Goal: Information Seeking & Learning: Learn about a topic

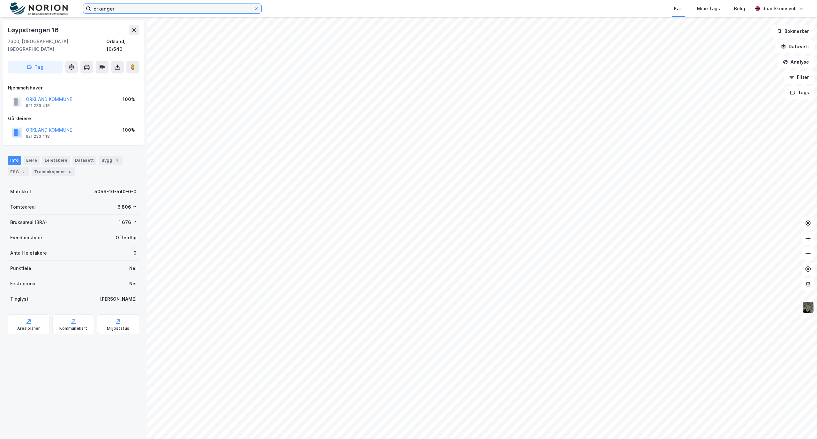
drag, startPoint x: 68, startPoint y: 11, endPoint x: 17, endPoint y: 7, distance: 51.9
click at [25, 13] on div "orkanger Kart Mine Tags Bolig [PERSON_NAME]" at bounding box center [408, 8] width 817 height 17
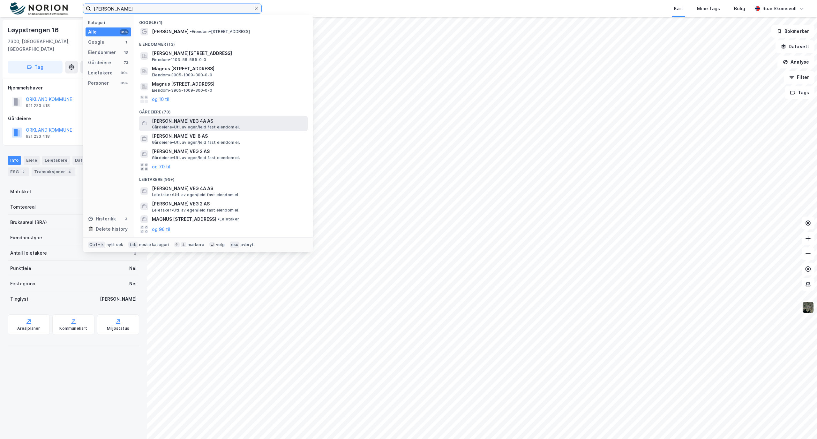
type input "[PERSON_NAME]"
click at [198, 122] on span "[PERSON_NAME] VEG 4A AS" at bounding box center [228, 121] width 153 height 8
